Goal: Task Accomplishment & Management: Use online tool/utility

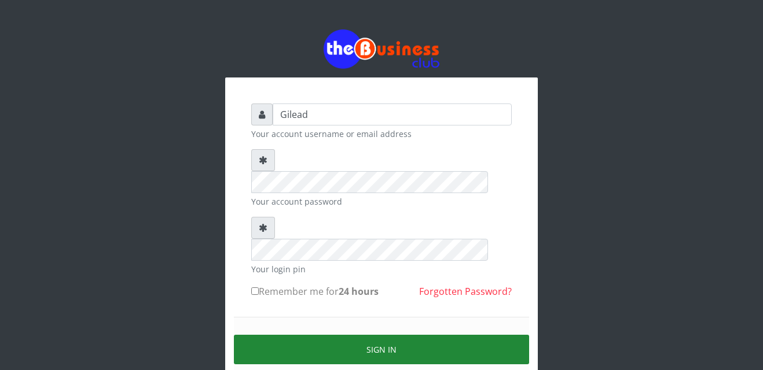
click at [310, 335] on button "Sign in" at bounding box center [381, 350] width 295 height 30
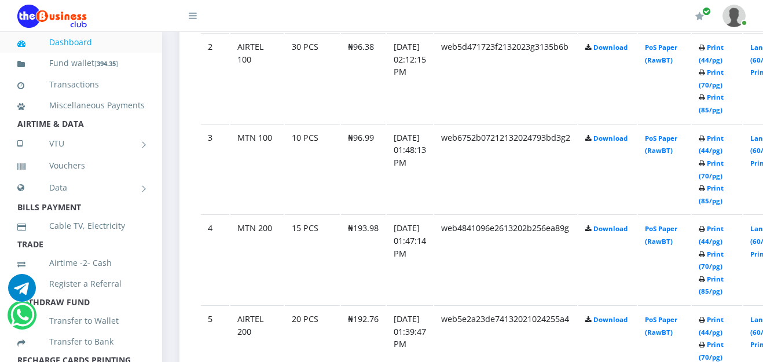
scroll to position [836, 0]
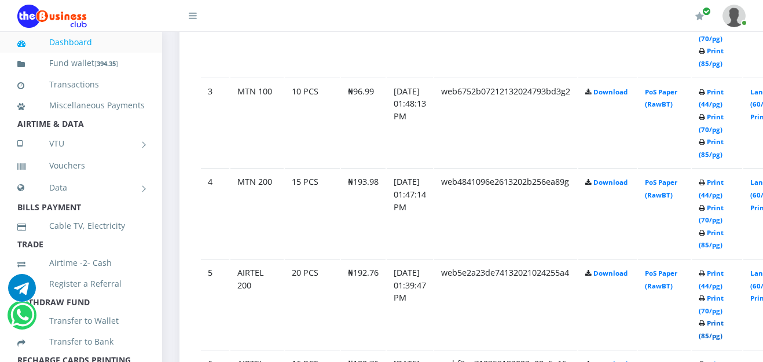
click at [724, 324] on link "Print (85/pg)" at bounding box center [711, 328] width 25 height 21
